Goal: Information Seeking & Learning: Check status

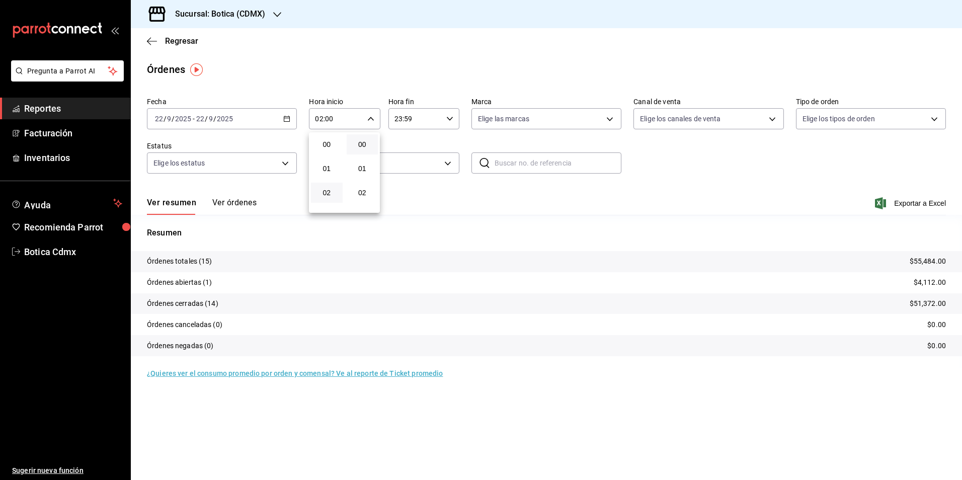
click at [181, 41] on div at bounding box center [481, 240] width 962 height 480
click at [181, 41] on span "Regresar" at bounding box center [181, 41] width 33 height 10
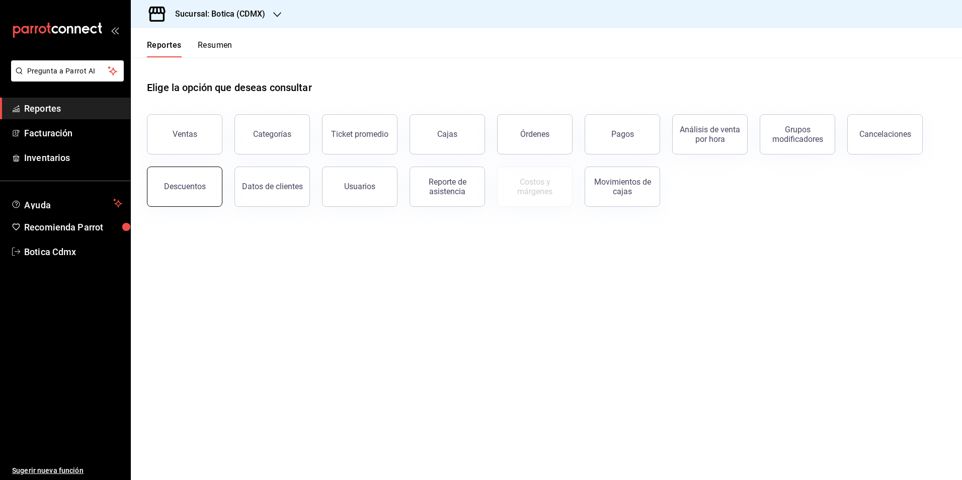
click at [182, 195] on button "Descuentos" at bounding box center [184, 187] width 75 height 40
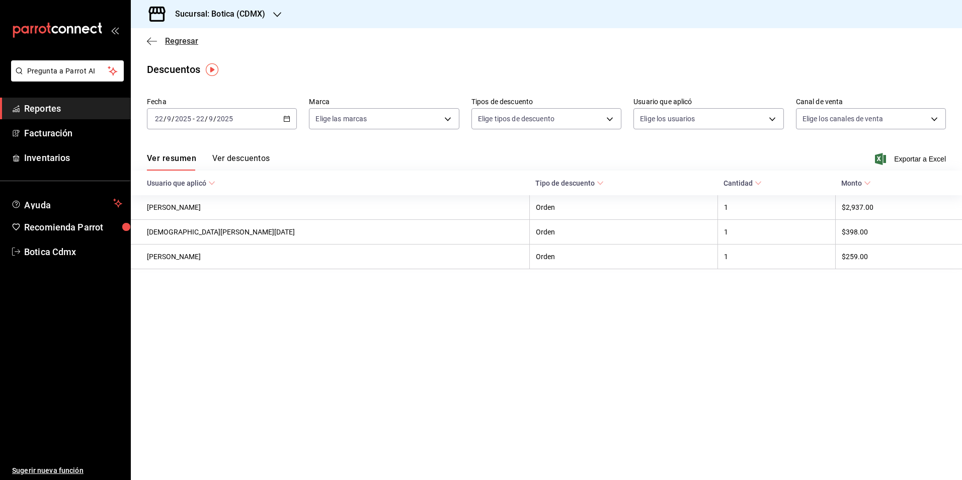
click at [193, 42] on span "Regresar" at bounding box center [181, 41] width 33 height 10
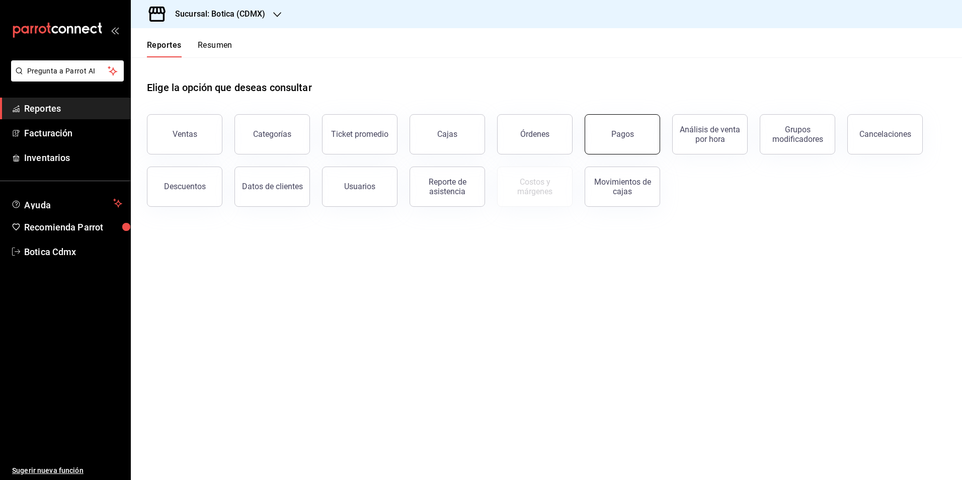
click at [640, 145] on button "Pagos" at bounding box center [622, 134] width 75 height 40
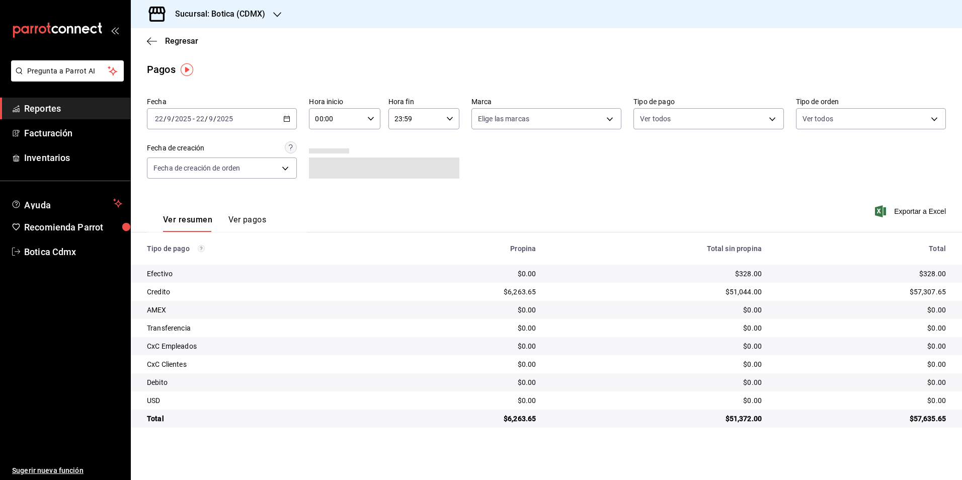
click at [352, 123] on input "00:00" at bounding box center [336, 119] width 54 height 20
click at [327, 191] on span "02" at bounding box center [327, 193] width 20 height 8
type input "02:00"
click at [327, 192] on span "02" at bounding box center [327, 193] width 20 height 8
click at [322, 195] on span "02" at bounding box center [327, 193] width 20 height 8
